Goal: Find specific page/section: Find specific page/section

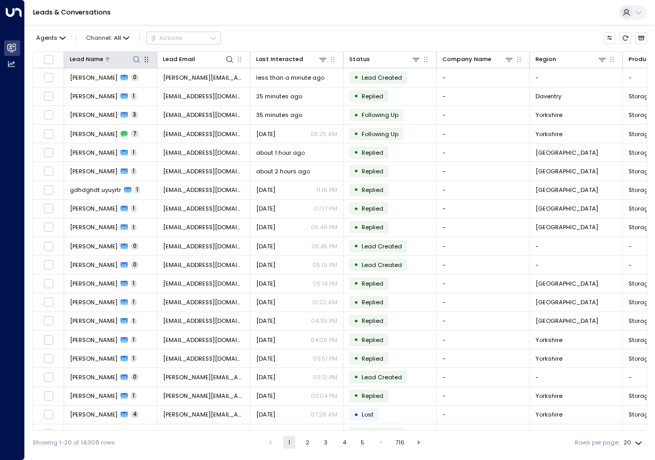
click at [135, 62] on icon at bounding box center [136, 59] width 8 height 8
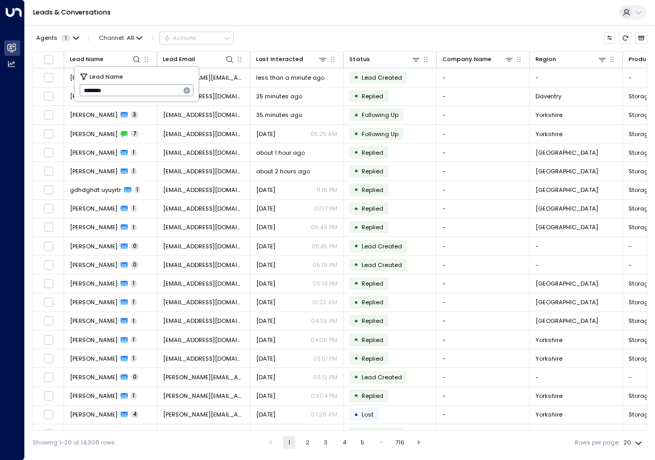
type input "*******"
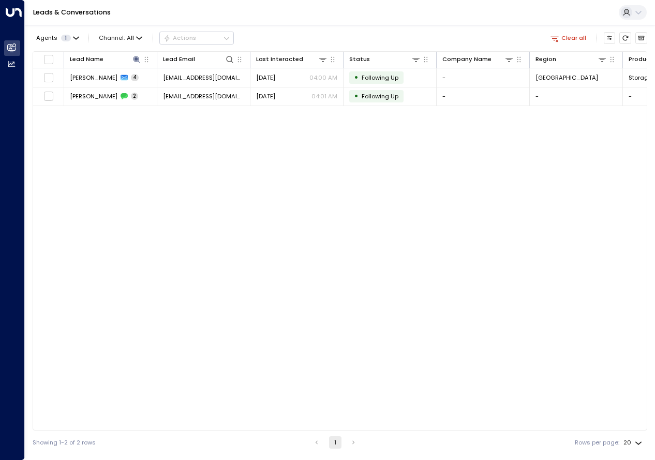
click at [277, 26] on div "Agents 1 Channel: All Actions Clear all Lead Name Lead Email Last Interacted St…" at bounding box center [340, 239] width 615 height 429
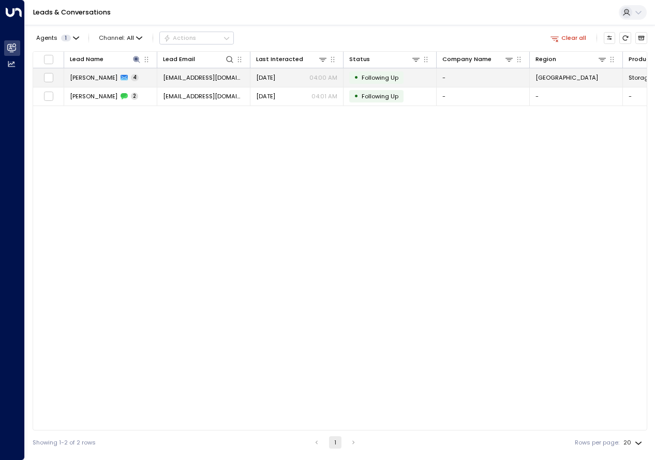
click at [88, 72] on td "[PERSON_NAME] 4" at bounding box center [110, 77] width 93 height 18
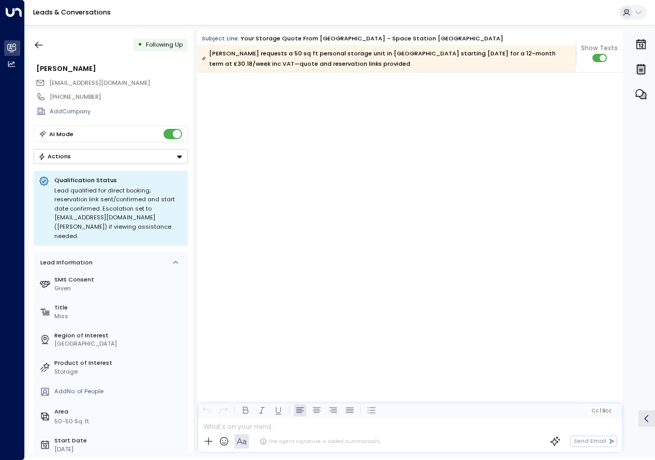
scroll to position [1186, 0]
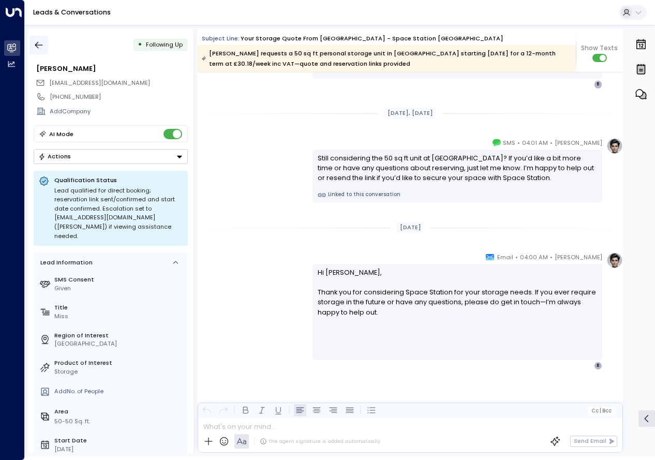
click at [39, 45] on icon "button" at bounding box center [39, 45] width 8 height 7
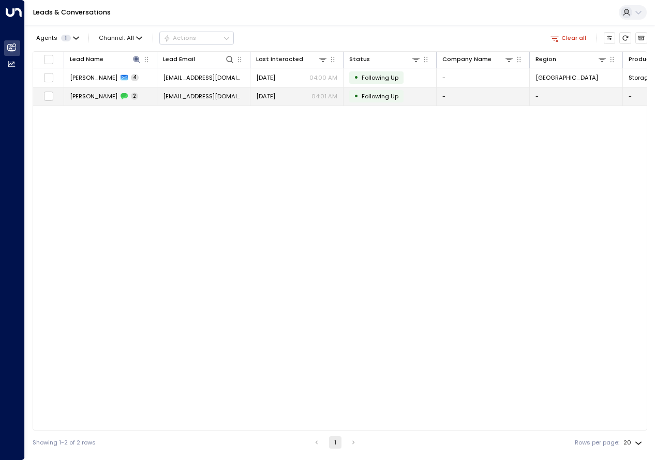
click at [103, 97] on div "[PERSON_NAME] 2" at bounding box center [104, 96] width 68 height 8
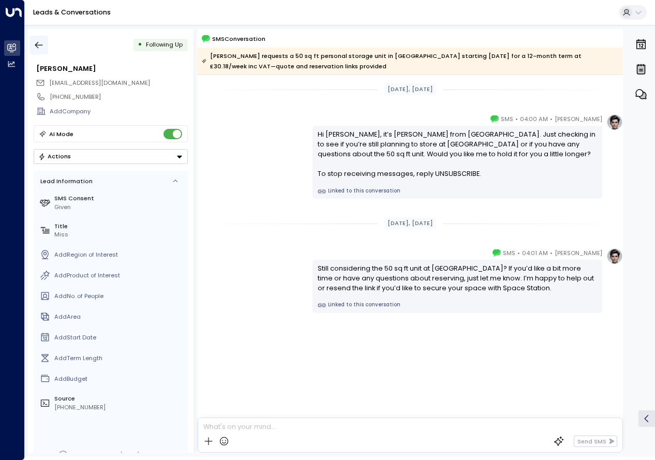
click at [33, 44] on button "button" at bounding box center [38, 45] width 19 height 19
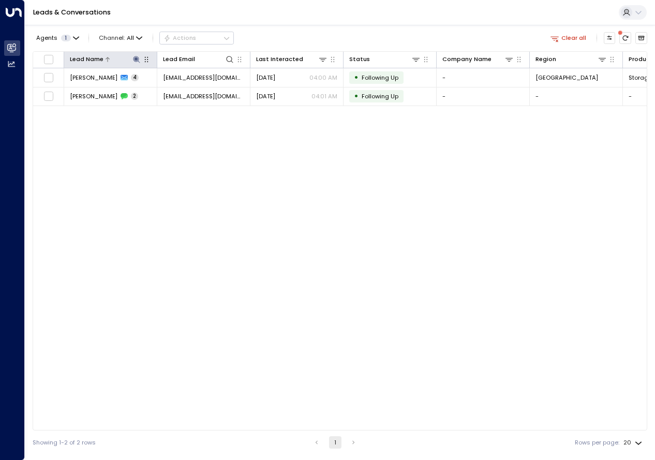
click at [135, 61] on icon at bounding box center [136, 59] width 8 height 8
type input "**********"
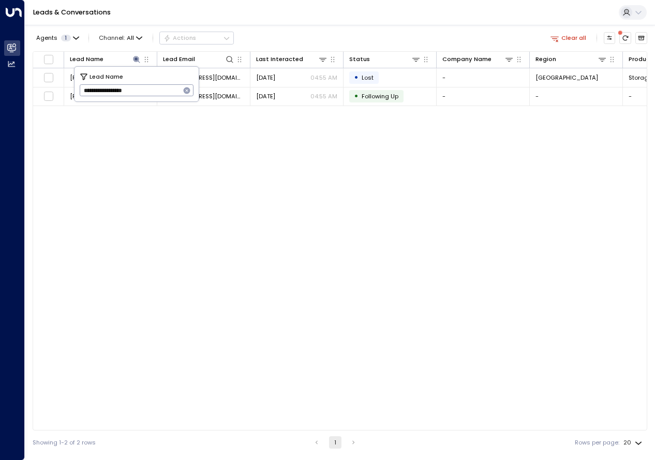
click at [253, 130] on div "Lead Name Lead Email Last Interacted Status Company Name Region Product # of pe…" at bounding box center [340, 240] width 615 height 379
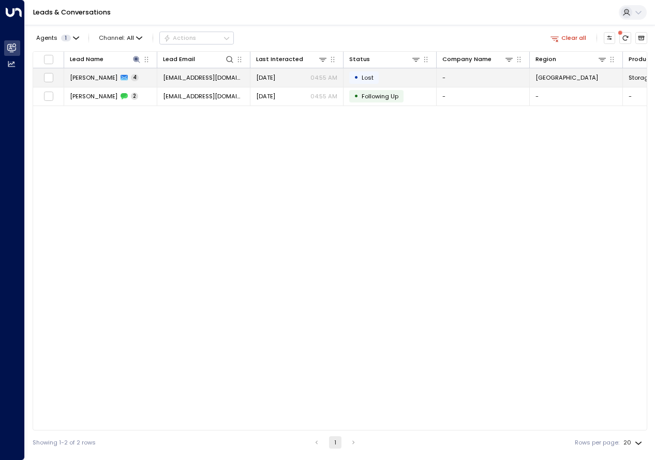
click at [115, 76] on span "[PERSON_NAME]" at bounding box center [94, 77] width 48 height 8
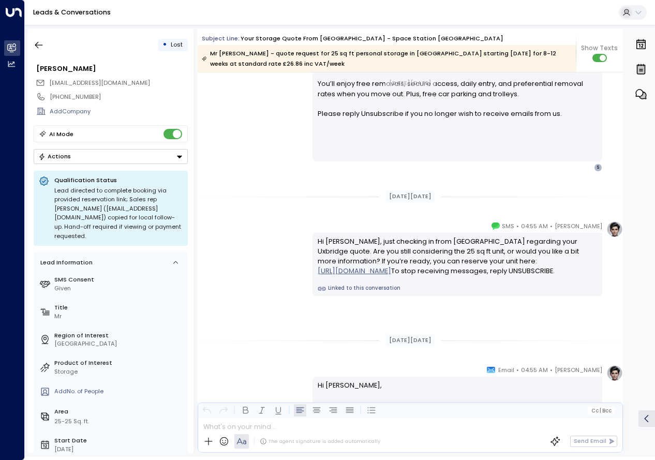
scroll to position [1194, 0]
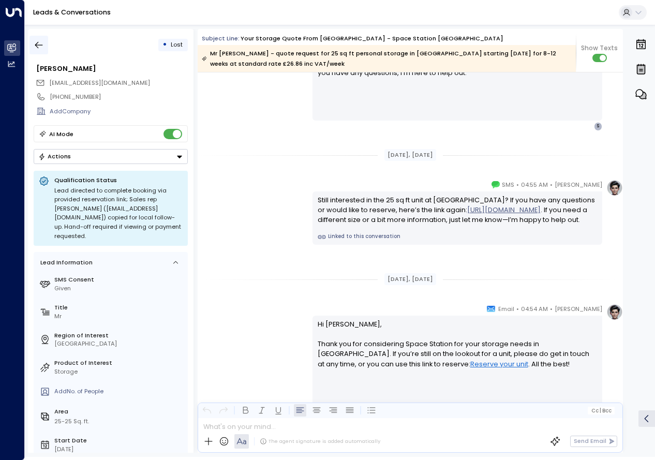
click at [38, 49] on icon "button" at bounding box center [39, 45] width 10 height 10
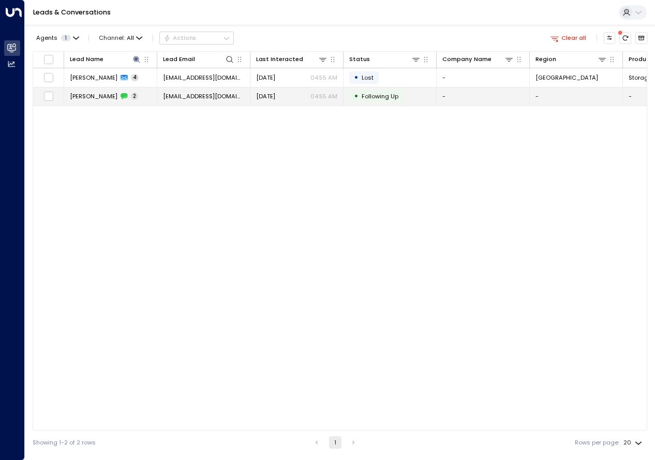
click at [105, 98] on span "[PERSON_NAME]" at bounding box center [94, 96] width 48 height 8
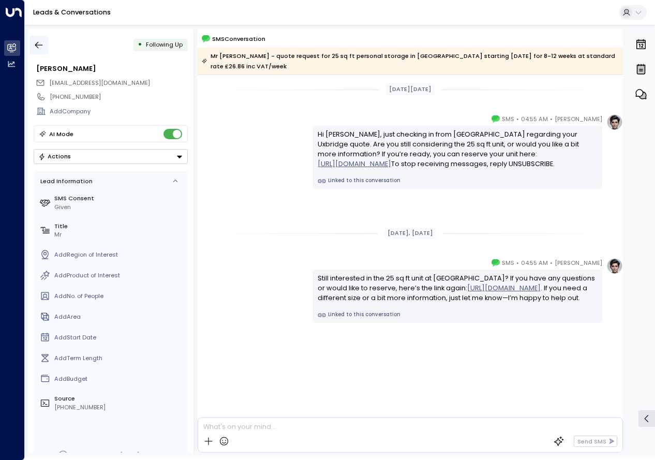
click at [35, 39] on button "button" at bounding box center [38, 45] width 19 height 19
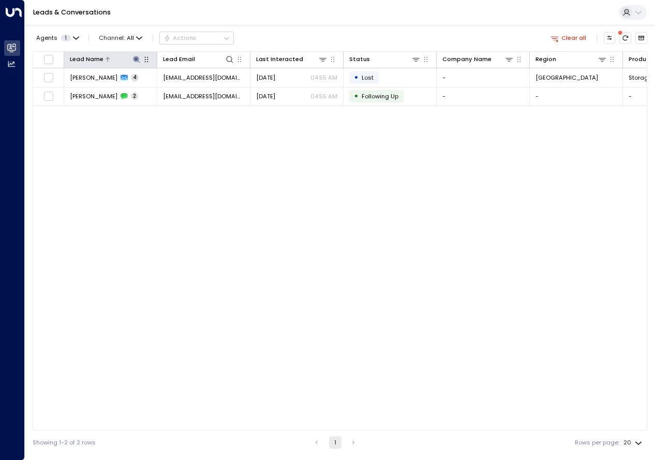
click at [138, 62] on icon at bounding box center [136, 59] width 8 height 8
type input "**********"
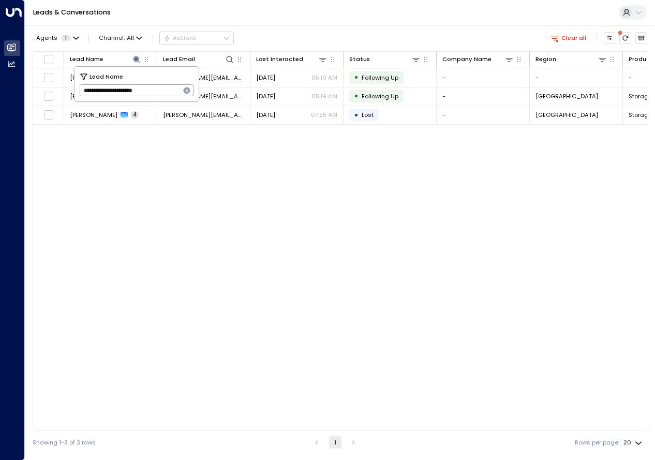
click at [271, 282] on div "Lead Name Lead Email Last Interacted Status Company Name Region Product # of pe…" at bounding box center [340, 240] width 615 height 379
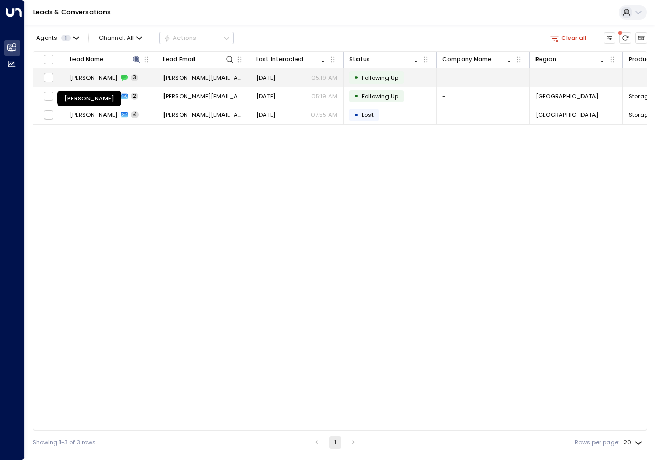
click at [99, 75] on span "[PERSON_NAME]" at bounding box center [94, 77] width 48 height 8
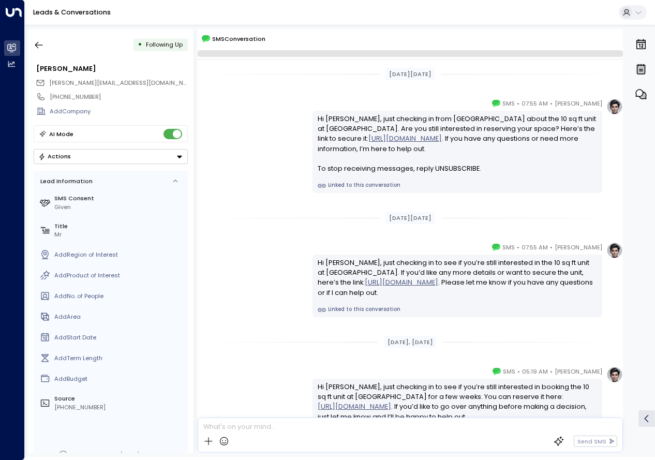
scroll to position [81, 0]
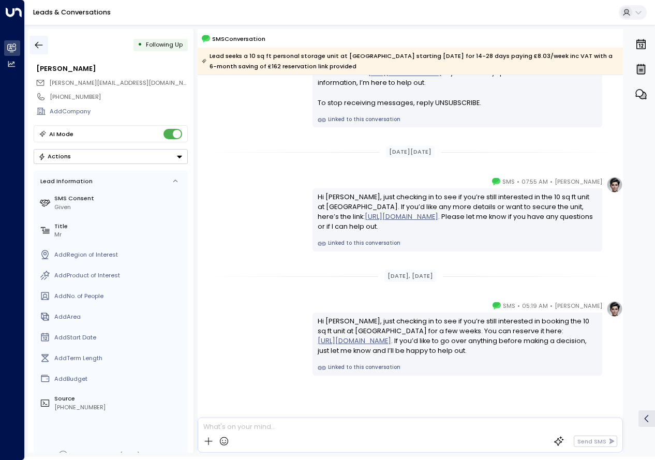
click at [37, 48] on icon "button" at bounding box center [39, 45] width 10 height 10
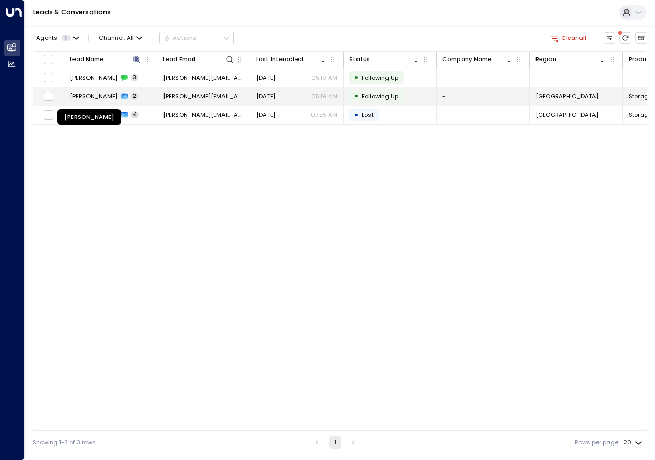
click at [116, 98] on span "[PERSON_NAME]" at bounding box center [94, 96] width 48 height 8
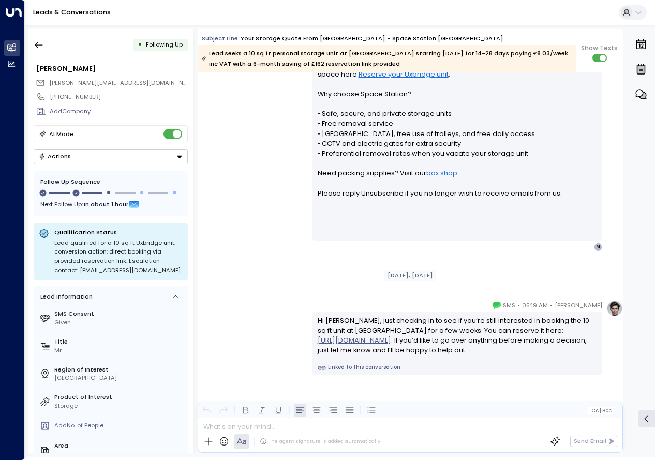
scroll to position [1624, 0]
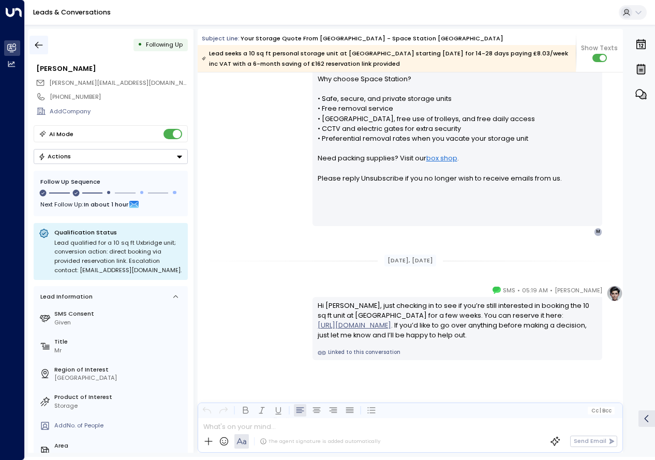
click at [38, 47] on icon "button" at bounding box center [39, 45] width 8 height 7
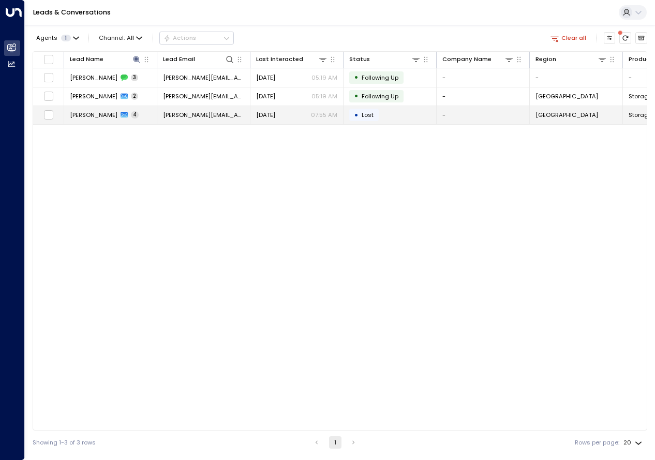
click at [132, 115] on div "[PERSON_NAME] 4" at bounding box center [104, 115] width 69 height 8
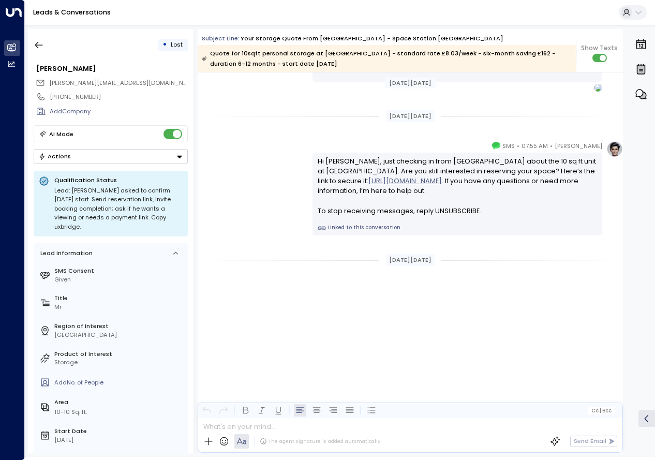
scroll to position [578, 0]
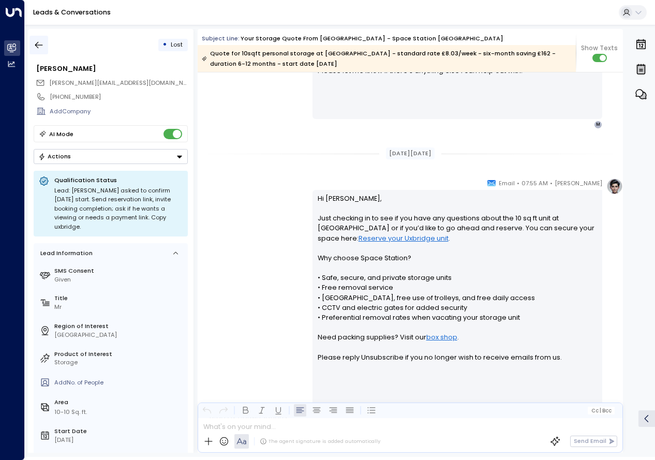
click at [40, 46] on icon "button" at bounding box center [39, 45] width 10 height 10
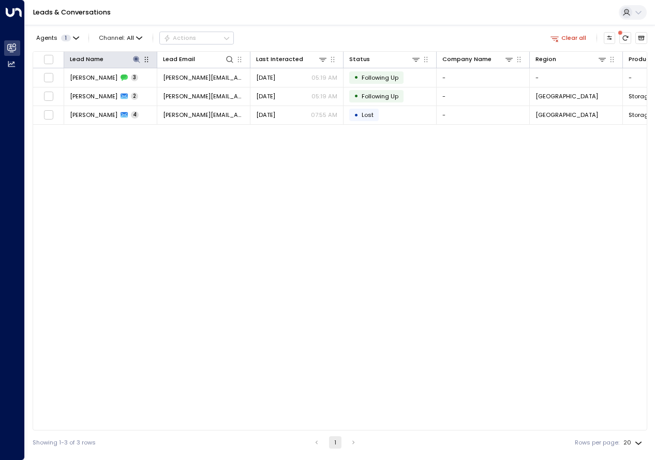
click at [133, 54] on div "Lead Name" at bounding box center [110, 59] width 81 height 10
click at [133, 57] on icon at bounding box center [136, 59] width 8 height 8
type input "**********"
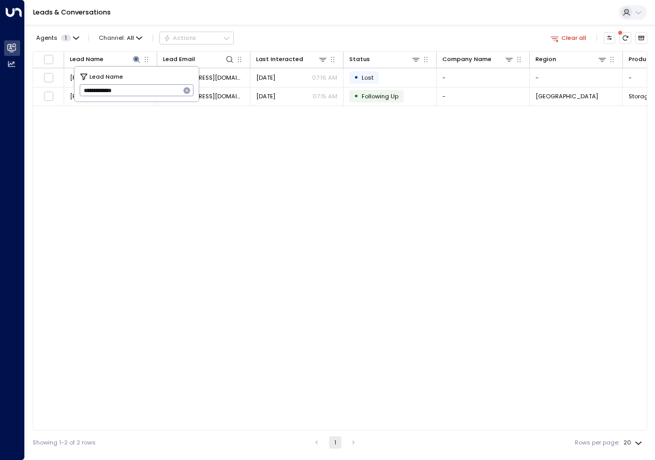
click at [182, 273] on div "Lead Name Lead Email Last Interacted Status Company Name Region Product # of pe…" at bounding box center [340, 240] width 615 height 379
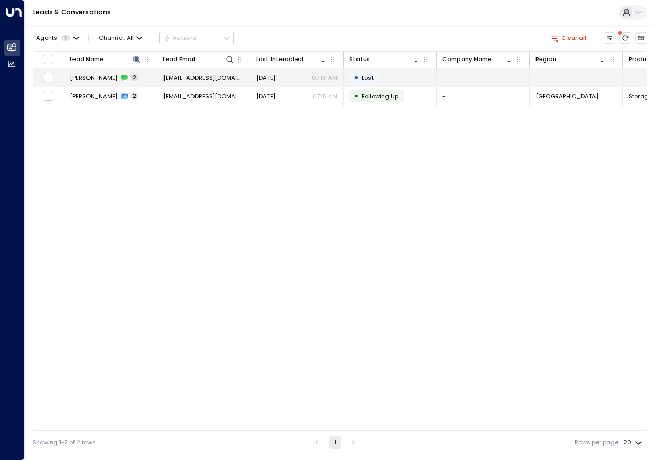
click at [92, 77] on span "[PERSON_NAME]" at bounding box center [94, 77] width 48 height 8
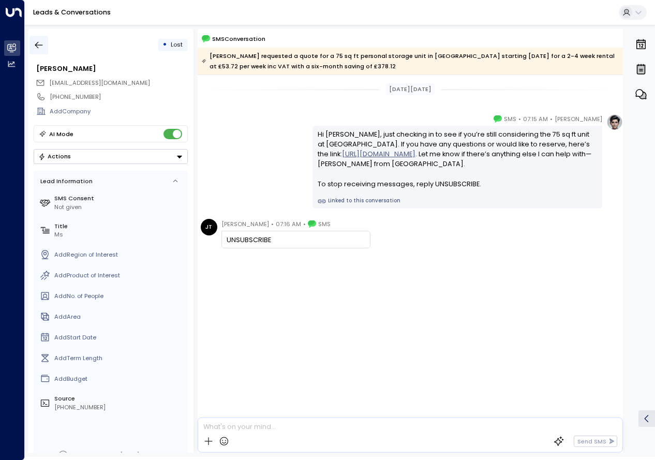
click at [37, 48] on icon "button" at bounding box center [39, 45] width 10 height 10
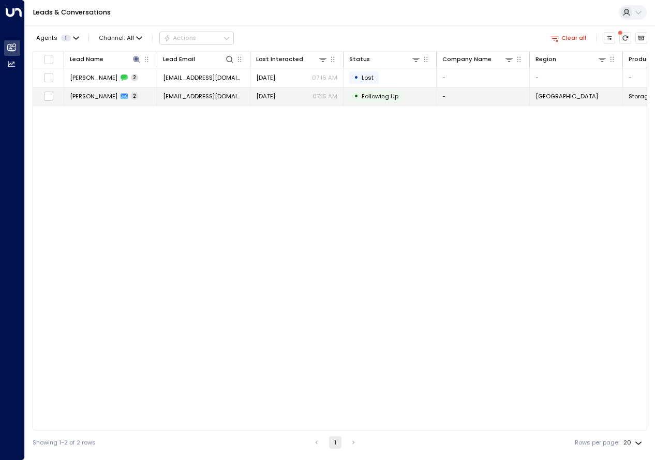
click at [89, 97] on span "[PERSON_NAME]" at bounding box center [94, 96] width 48 height 8
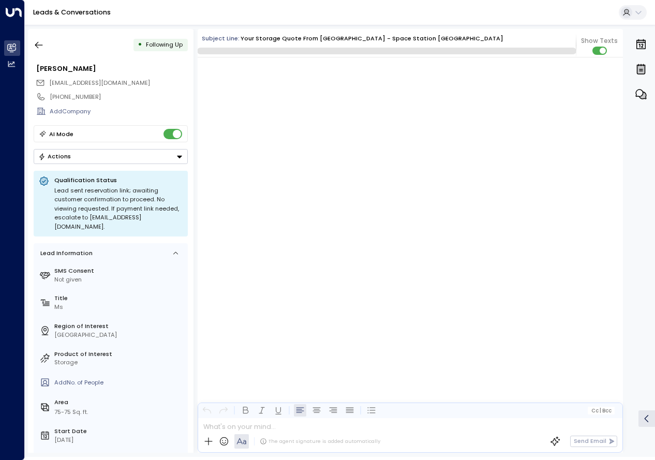
scroll to position [722, 0]
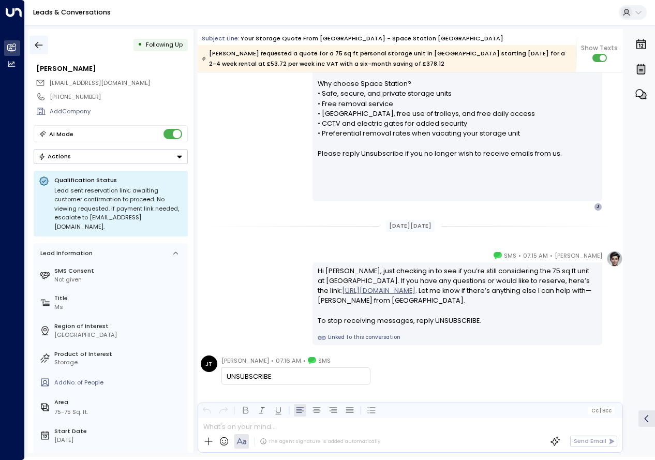
click at [38, 46] on icon "button" at bounding box center [39, 45] width 10 height 10
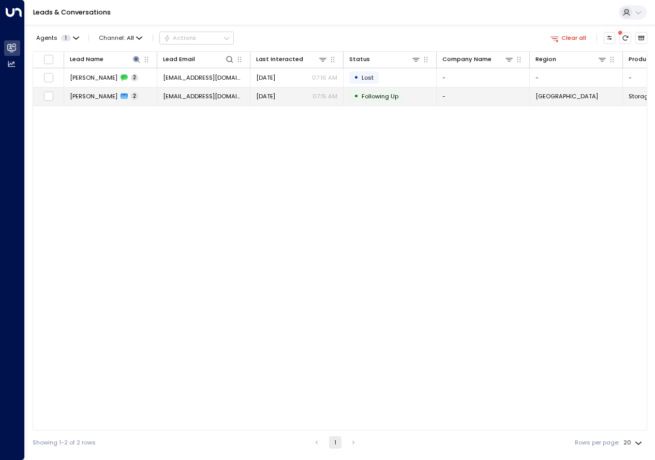
click at [134, 94] on td "[PERSON_NAME] 2" at bounding box center [110, 96] width 93 height 18
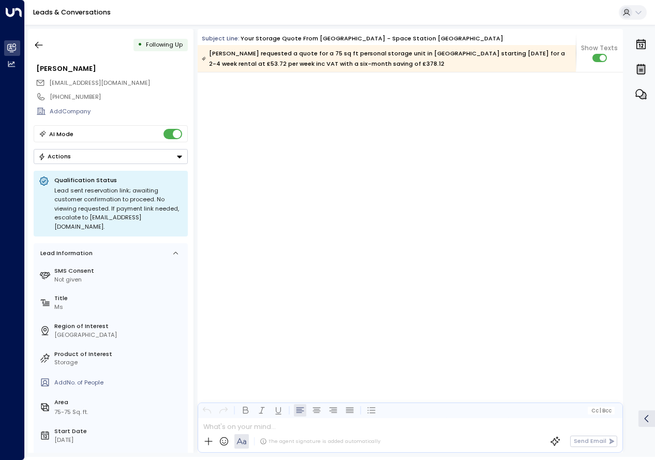
scroll to position [737, 0]
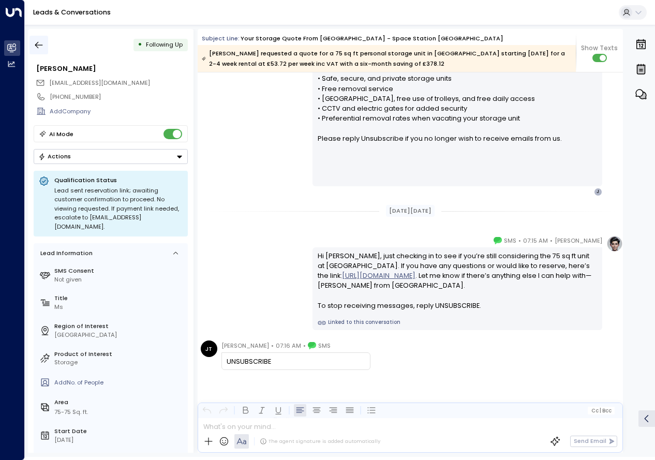
click at [39, 44] on icon "button" at bounding box center [39, 45] width 10 height 10
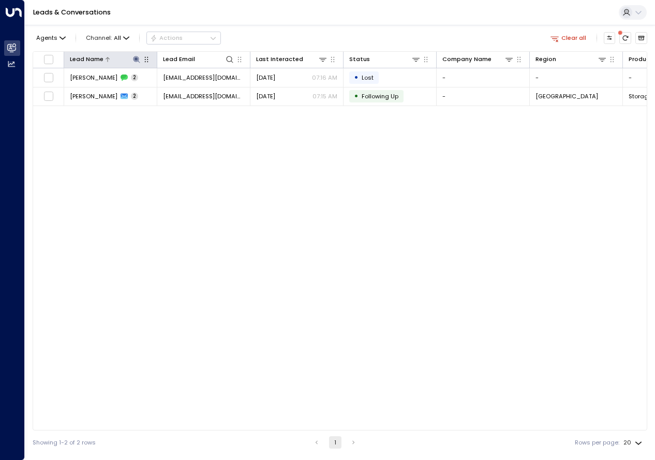
click at [134, 57] on icon at bounding box center [136, 59] width 8 height 8
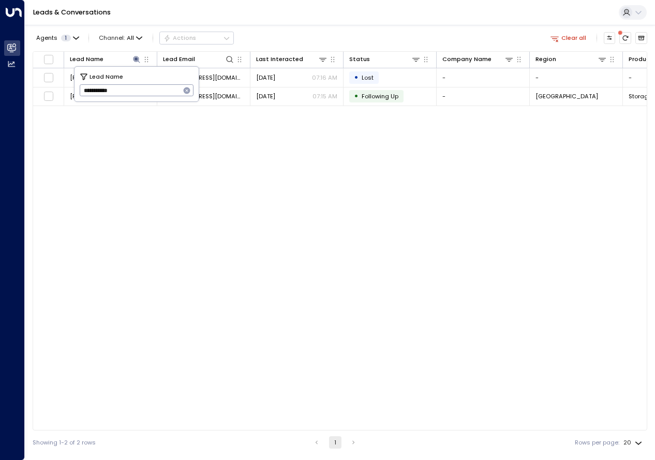
type input "**********"
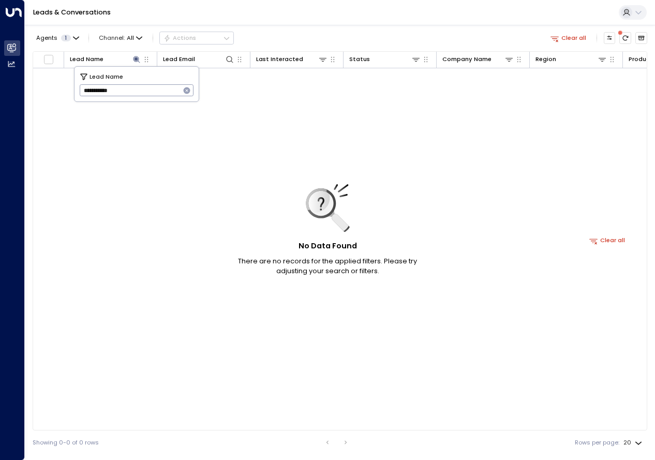
click at [210, 274] on div "No Data Found There are no records for the applied filters. Please try adjustin…" at bounding box center [607, 240] width 1148 height 344
click at [135, 56] on icon at bounding box center [136, 59] width 8 height 8
type input "**********"
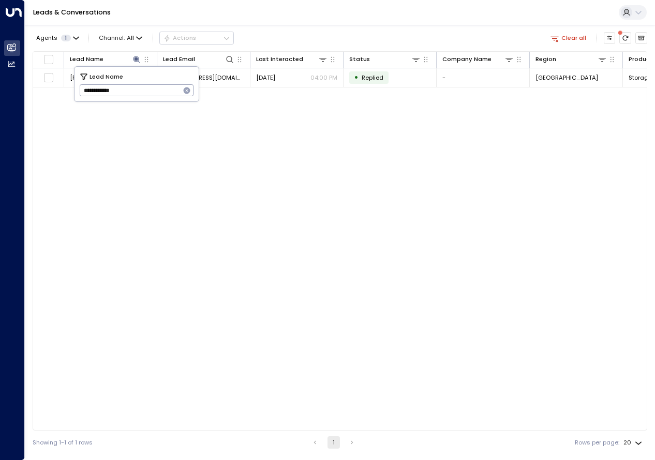
click at [211, 203] on div "Lead Name Lead Email Last Interacted Status Company Name Region Product # of pe…" at bounding box center [340, 240] width 615 height 379
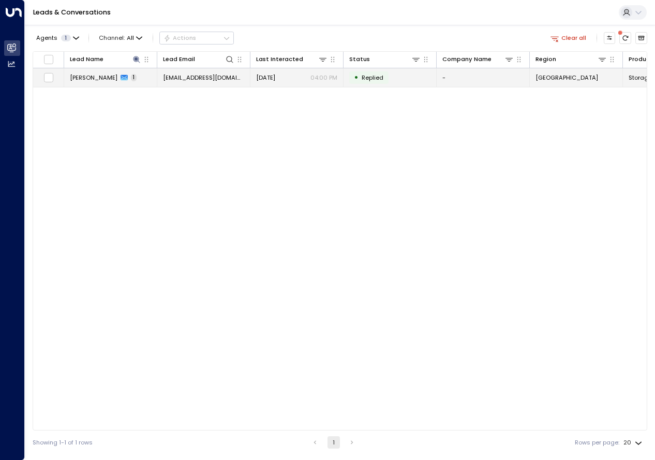
click at [102, 79] on span "[PERSON_NAME]" at bounding box center [94, 77] width 48 height 8
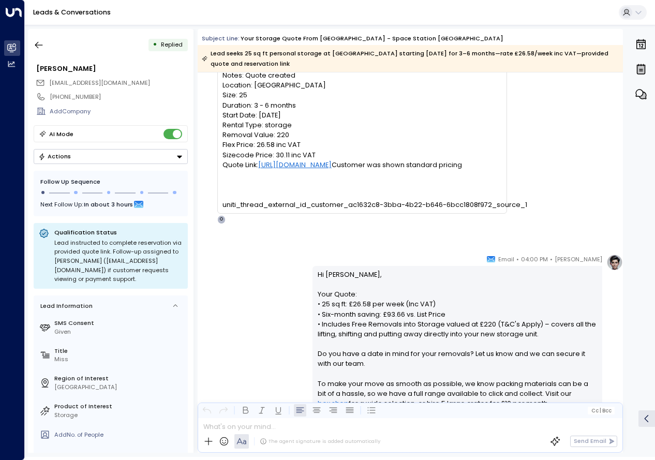
scroll to position [337, 0]
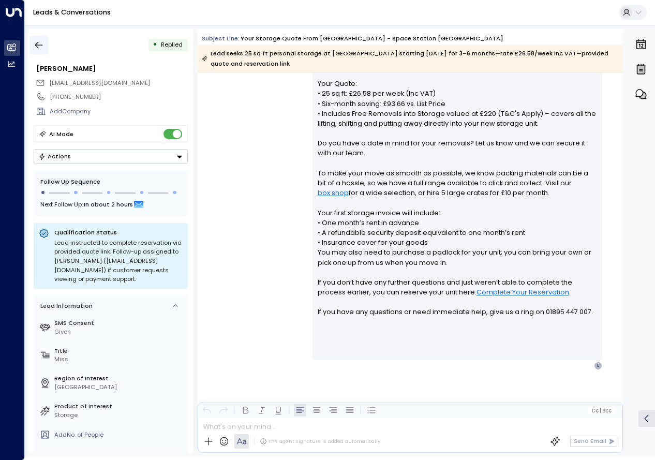
click at [34, 46] on icon "button" at bounding box center [39, 45] width 10 height 10
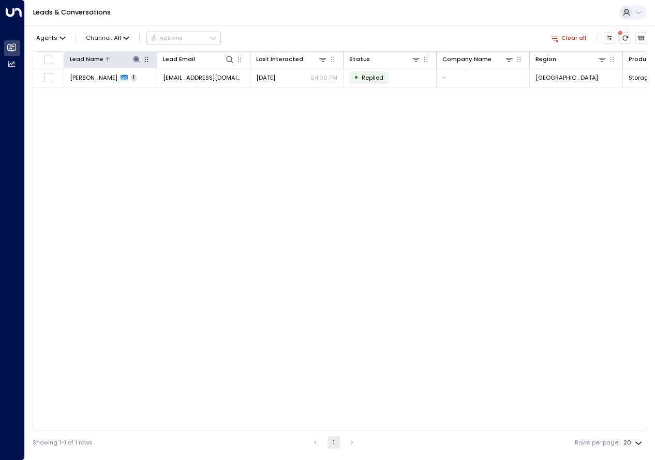
click at [137, 61] on icon at bounding box center [136, 59] width 7 height 7
click at [158, 159] on div "Lead Name Lead Email Last Interacted Status Company Name Region Product # of pe…" at bounding box center [340, 240] width 615 height 379
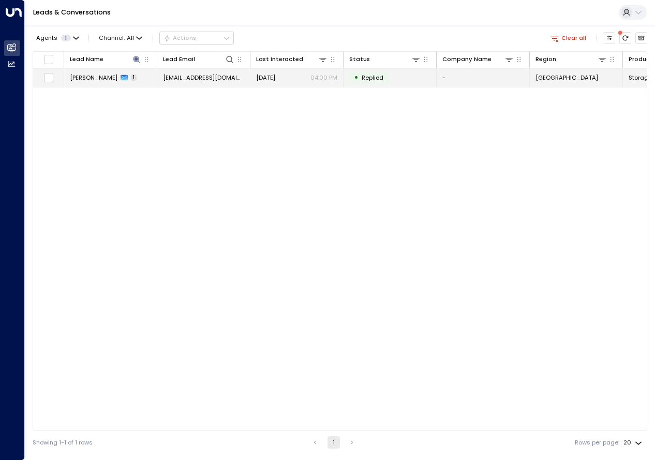
click at [95, 79] on span "[PERSON_NAME]" at bounding box center [94, 77] width 48 height 8
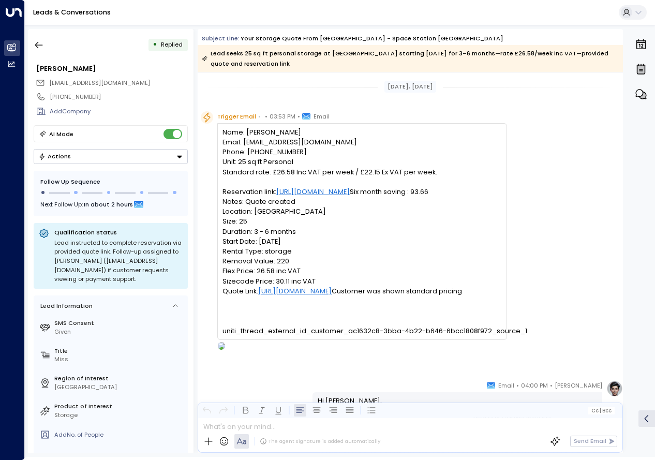
scroll to position [337, 0]
